Goal: Task Accomplishment & Management: Use online tool/utility

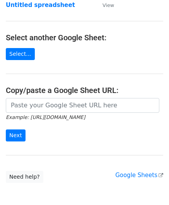
scroll to position [77, 0]
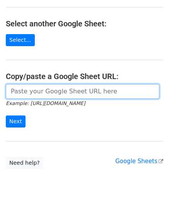
drag, startPoint x: 40, startPoint y: 94, endPoint x: 46, endPoint y: 87, distance: 9.3
click at [40, 94] on input "url" at bounding box center [83, 91] width 154 height 15
paste input "https://docs.google.com/spreadsheets/d/1_hZFxDEZTTojznoEXOmiCTk66uU1fot6Xebl9jC…"
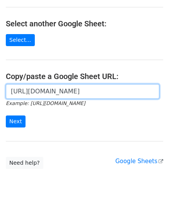
scroll to position [0, 164]
type input "https://docs.google.com/spreadsheets/d/1_hZFxDEZTTojznoEXOmiCTk66uU1fot6Xebl9jC…"
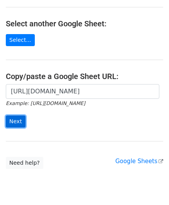
click at [17, 119] on input "Next" at bounding box center [16, 121] width 20 height 12
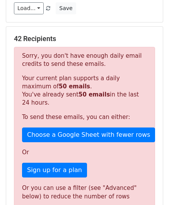
scroll to position [261, 0]
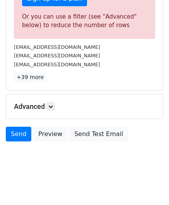
click at [47, 106] on h5 "Advanced" at bounding box center [84, 106] width 141 height 9
click at [51, 104] on icon at bounding box center [50, 106] width 5 height 5
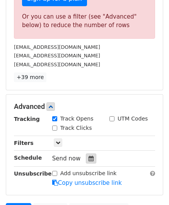
click at [89, 155] on icon at bounding box center [91, 157] width 5 height 5
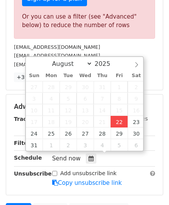
type input "[DATE] 12:00"
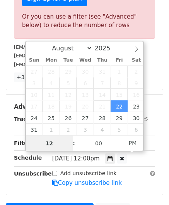
paste input "9"
type input "9"
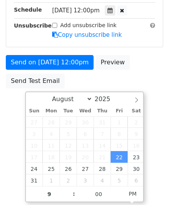
type input "[DATE] 21:00"
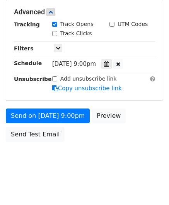
scroll to position [355, 0]
